Goal: Transaction & Acquisition: Book appointment/travel/reservation

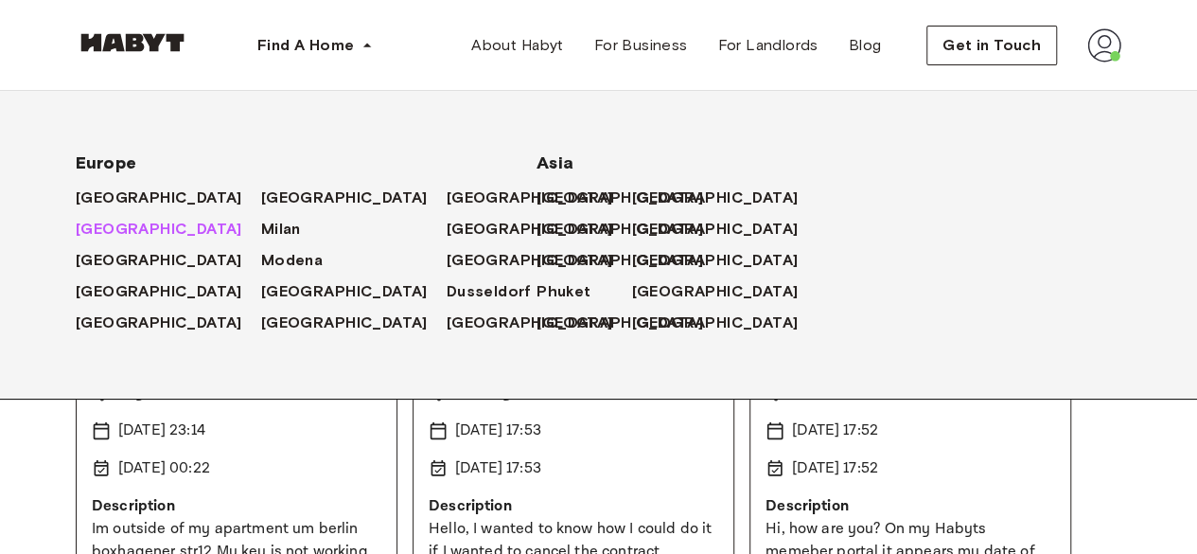
click at [106, 233] on span "[GEOGRAPHIC_DATA]" at bounding box center [159, 229] width 167 height 23
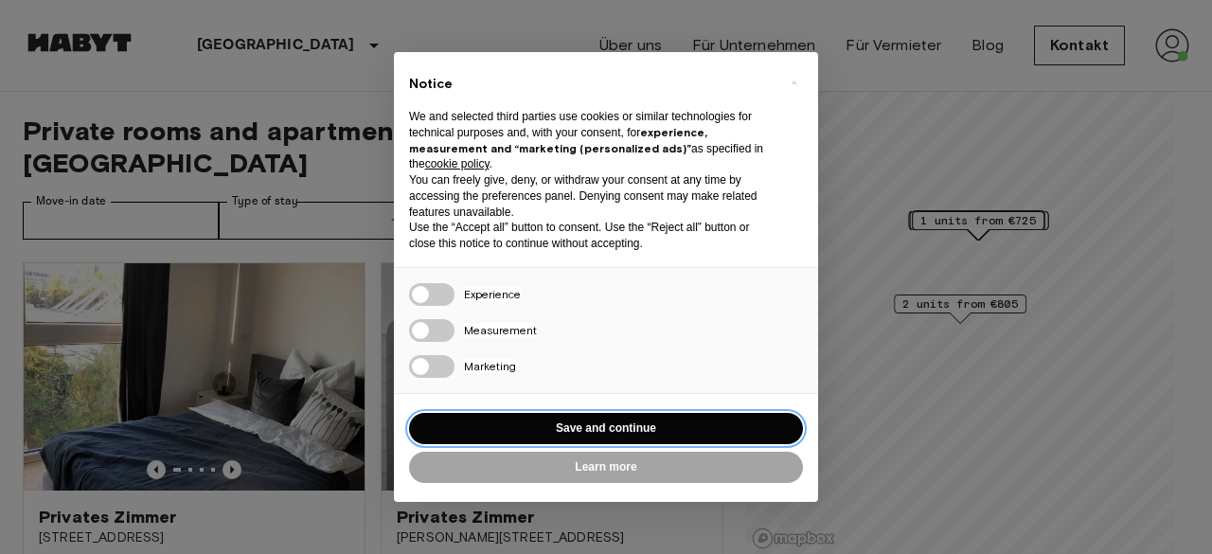
click at [627, 427] on button "Save and continue" at bounding box center [606, 428] width 394 height 31
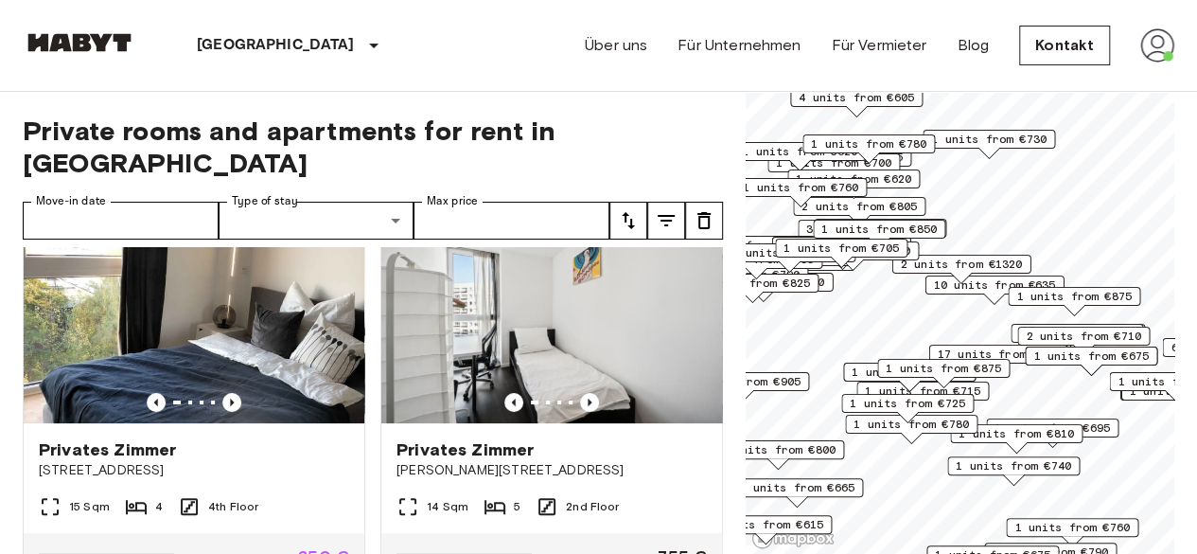
scroll to position [185, 0]
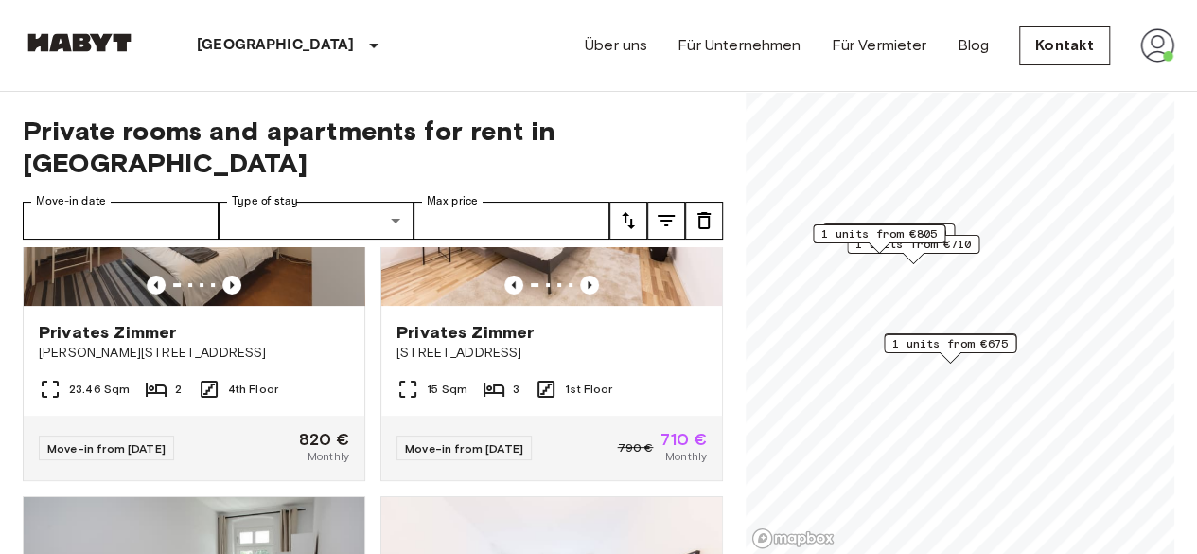
click at [989, 342] on span "1 units from €675" at bounding box center [950, 343] width 115 height 17
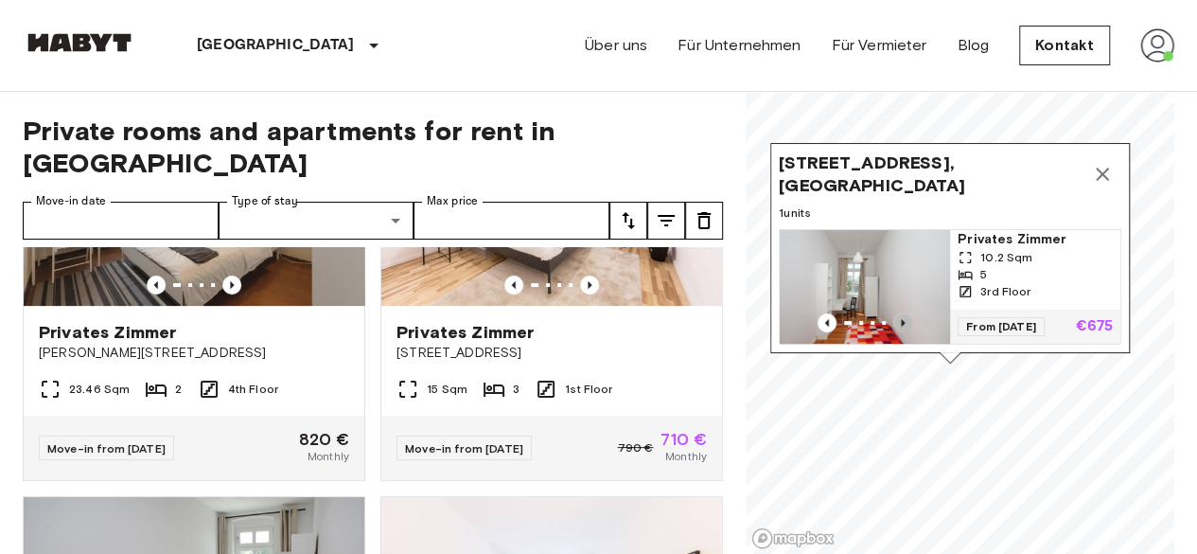
click at [903, 313] on icon "Previous image" at bounding box center [902, 322] width 19 height 19
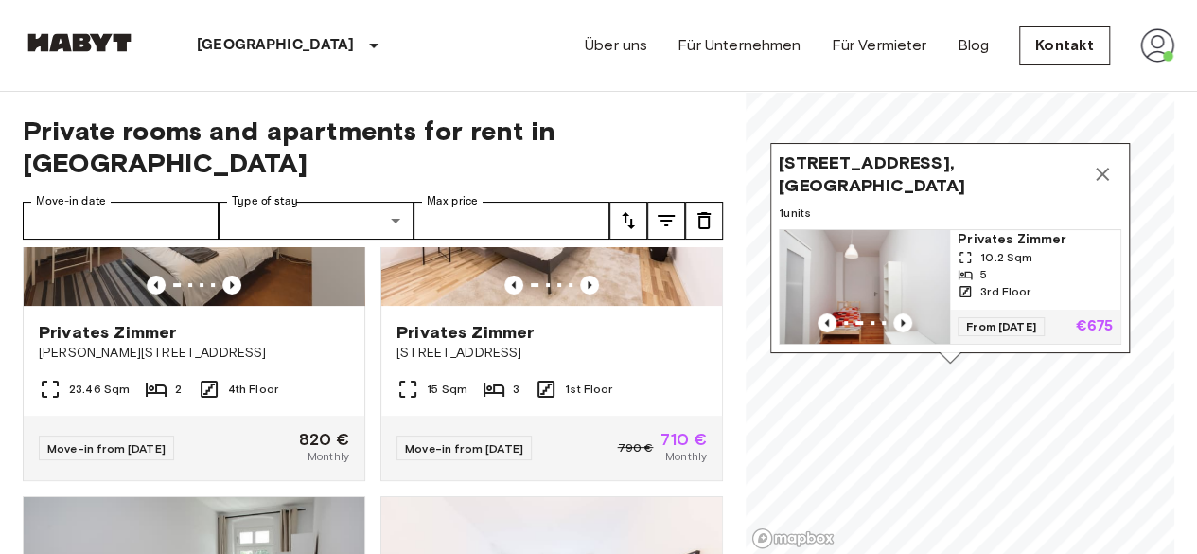
click at [1109, 163] on icon "Map marker" at bounding box center [1102, 174] width 23 height 23
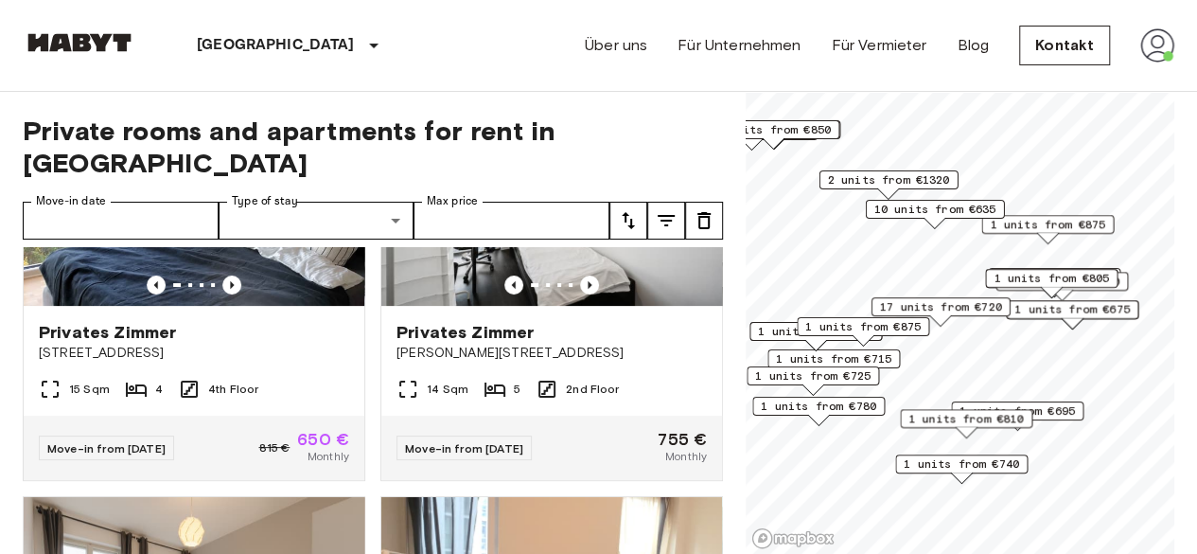
scroll to position [612, 0]
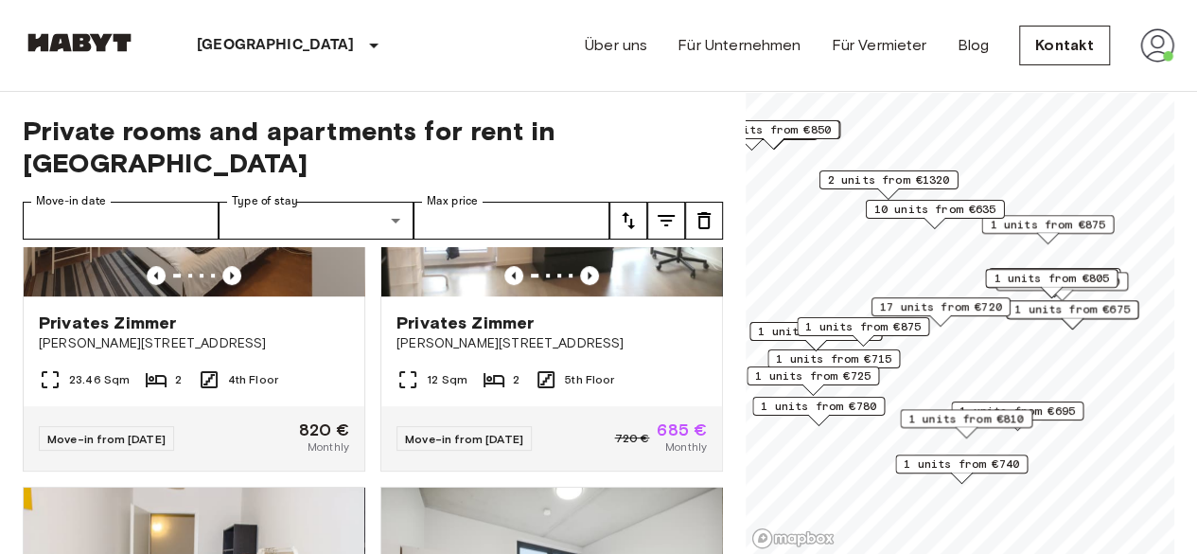
click at [914, 202] on span "10 units from €635" at bounding box center [936, 209] width 122 height 17
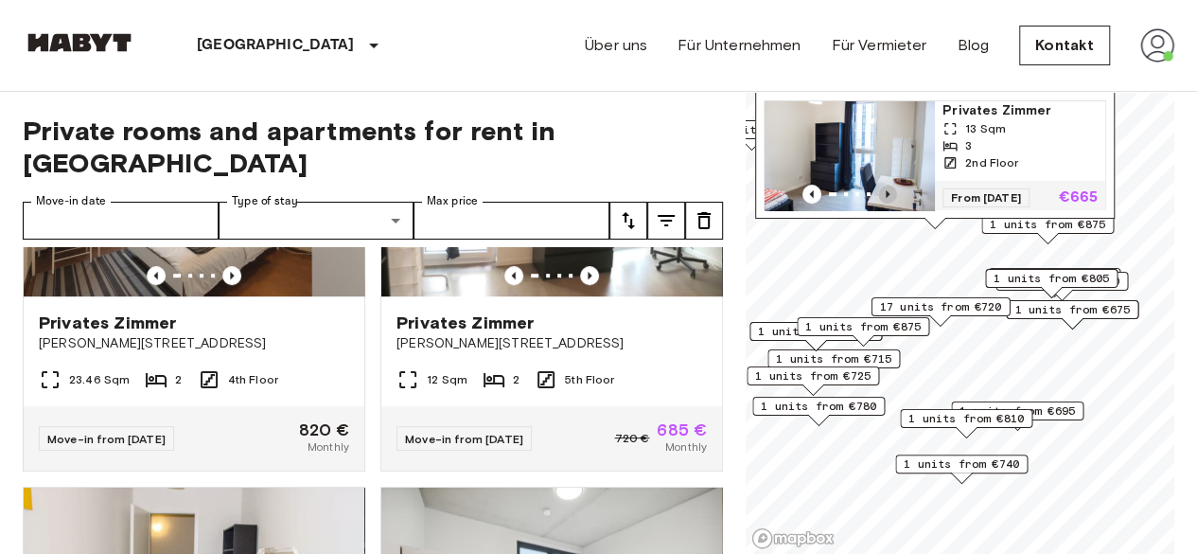
click at [890, 185] on icon "Previous image" at bounding box center [887, 194] width 19 height 19
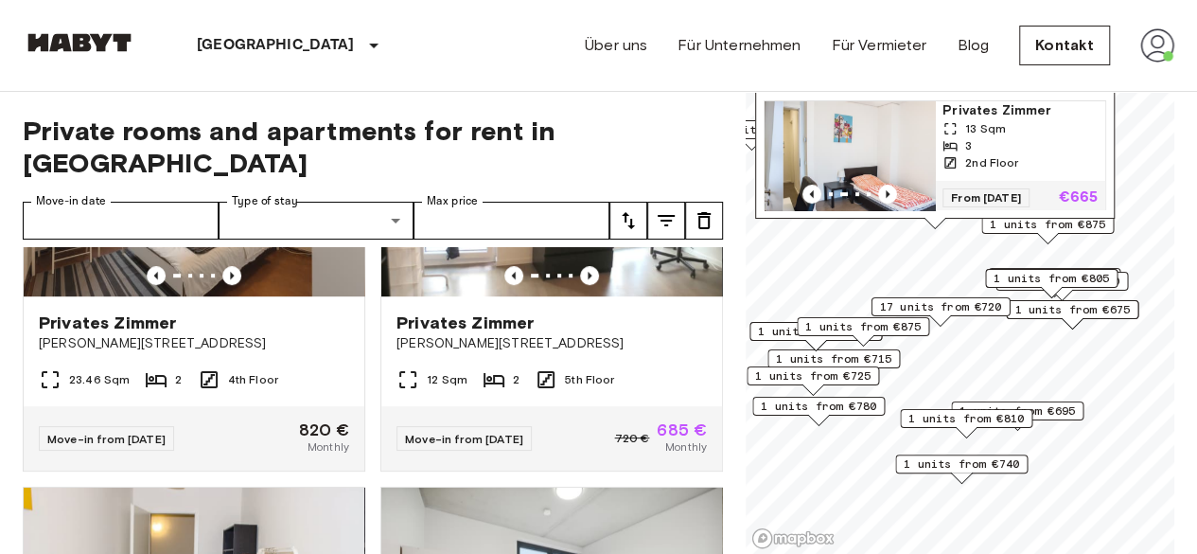
click at [896, 185] on div "Map marker" at bounding box center [850, 194] width 170 height 19
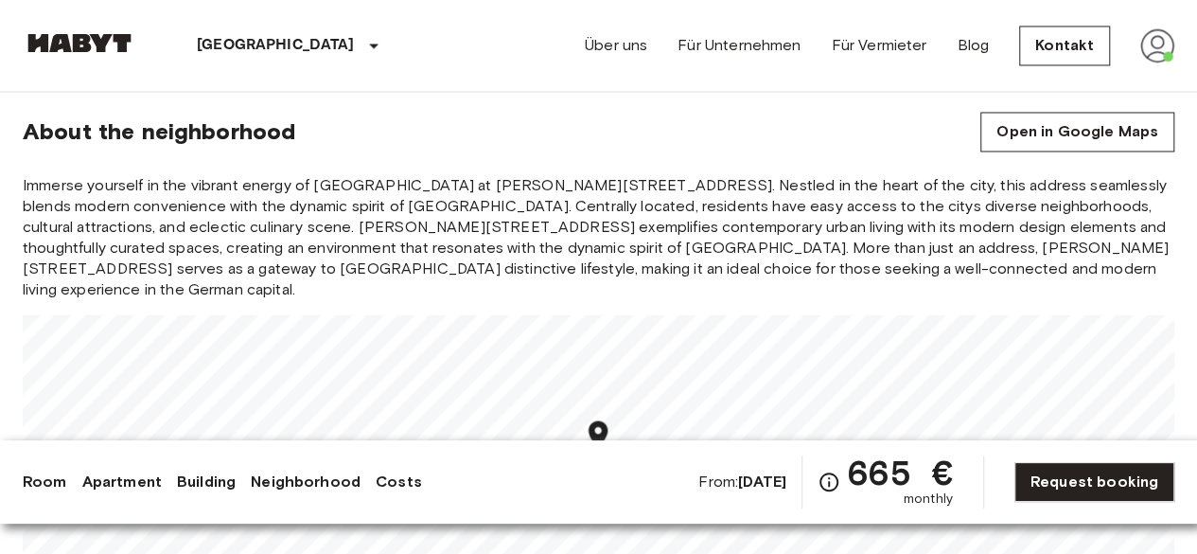
scroll to position [1615, 0]
